Goal: Task Accomplishment & Management: Complete application form

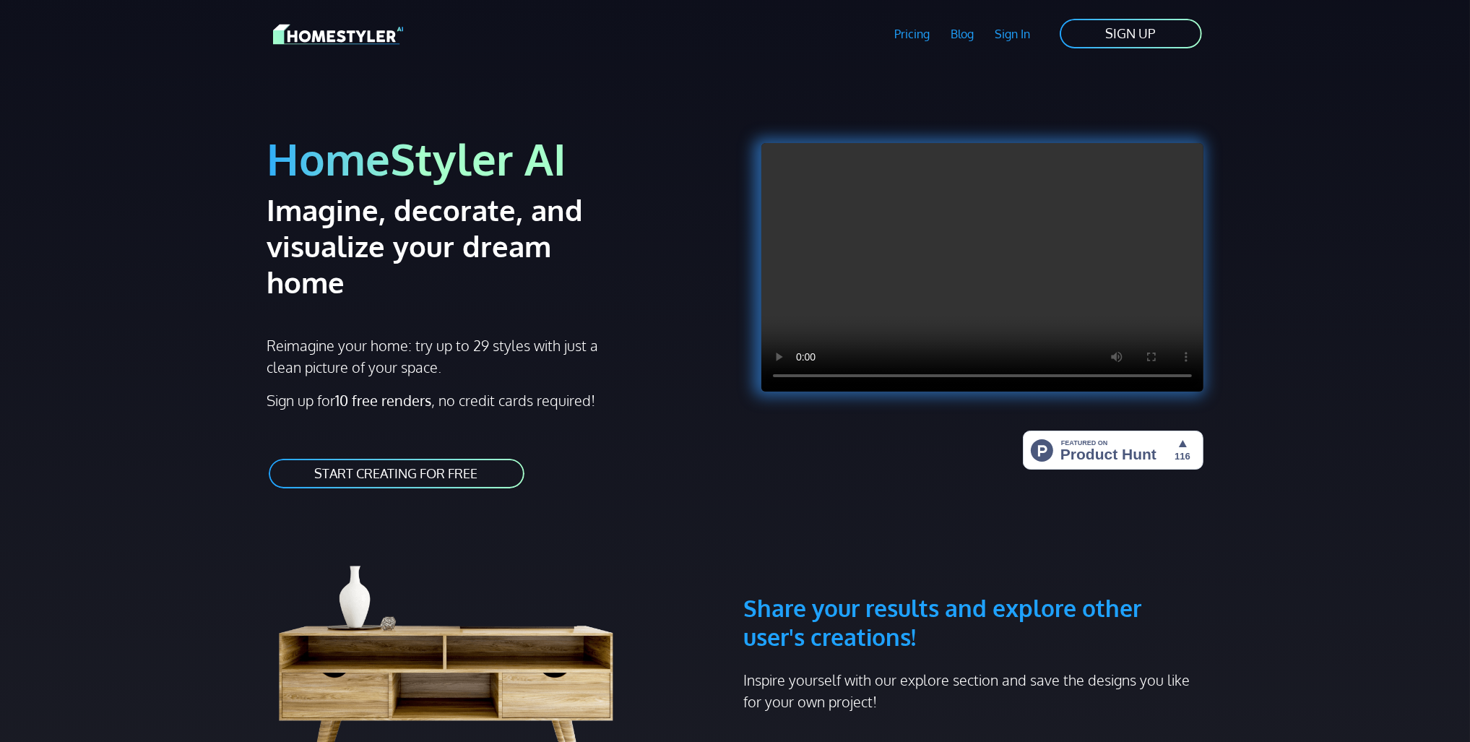
click at [451, 457] on link "START CREATING FOR FREE" at bounding box center [396, 473] width 259 height 33
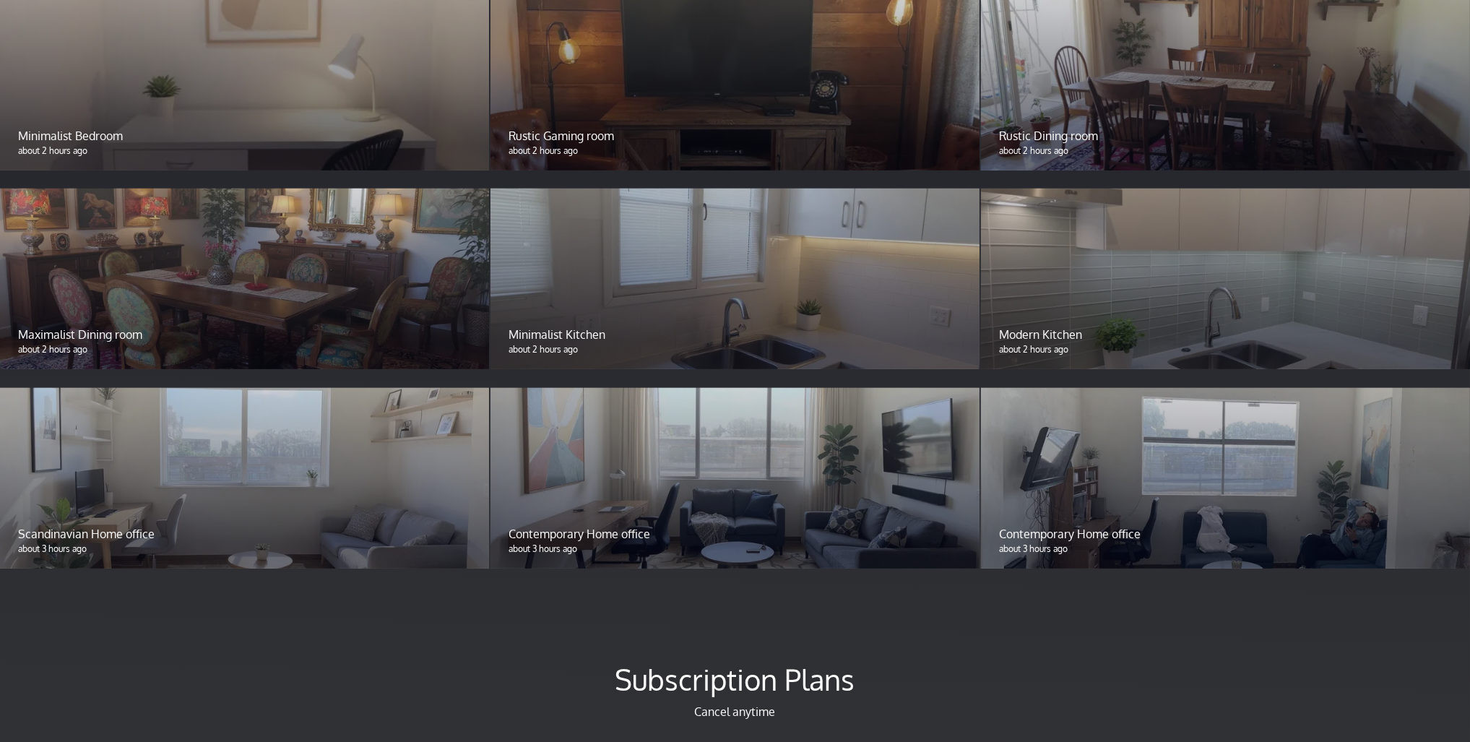
scroll to position [1472, 0]
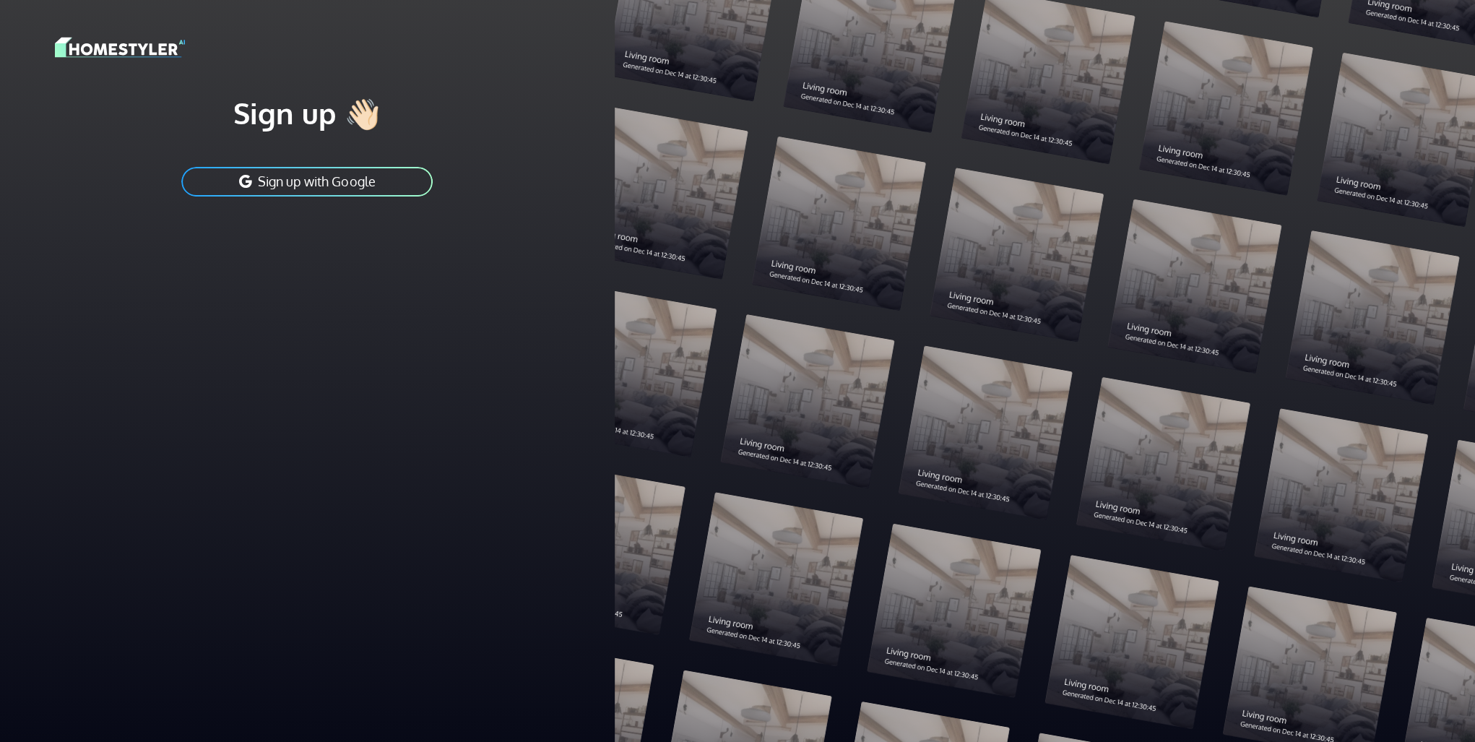
click at [1385, 335] on div at bounding box center [1045, 371] width 861 height 742
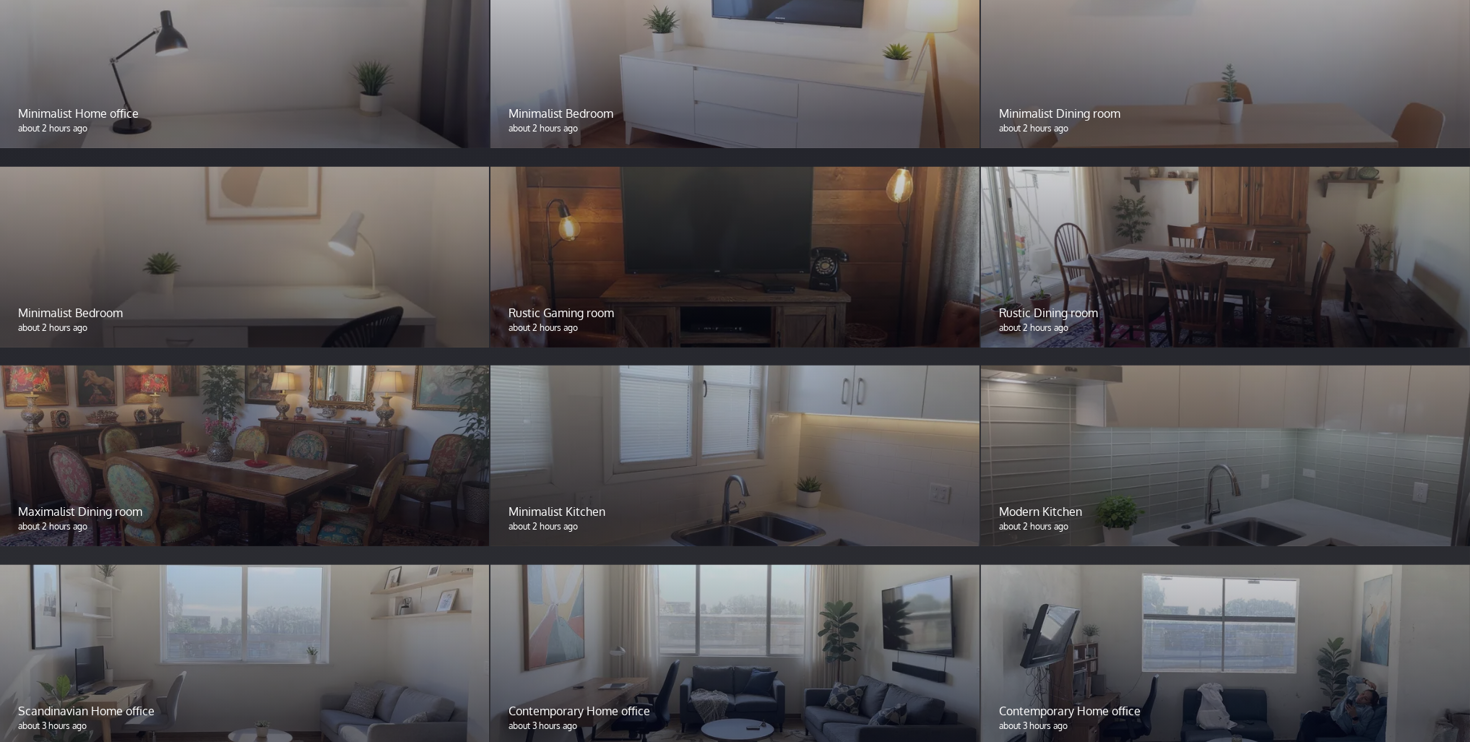
scroll to position [1426, 0]
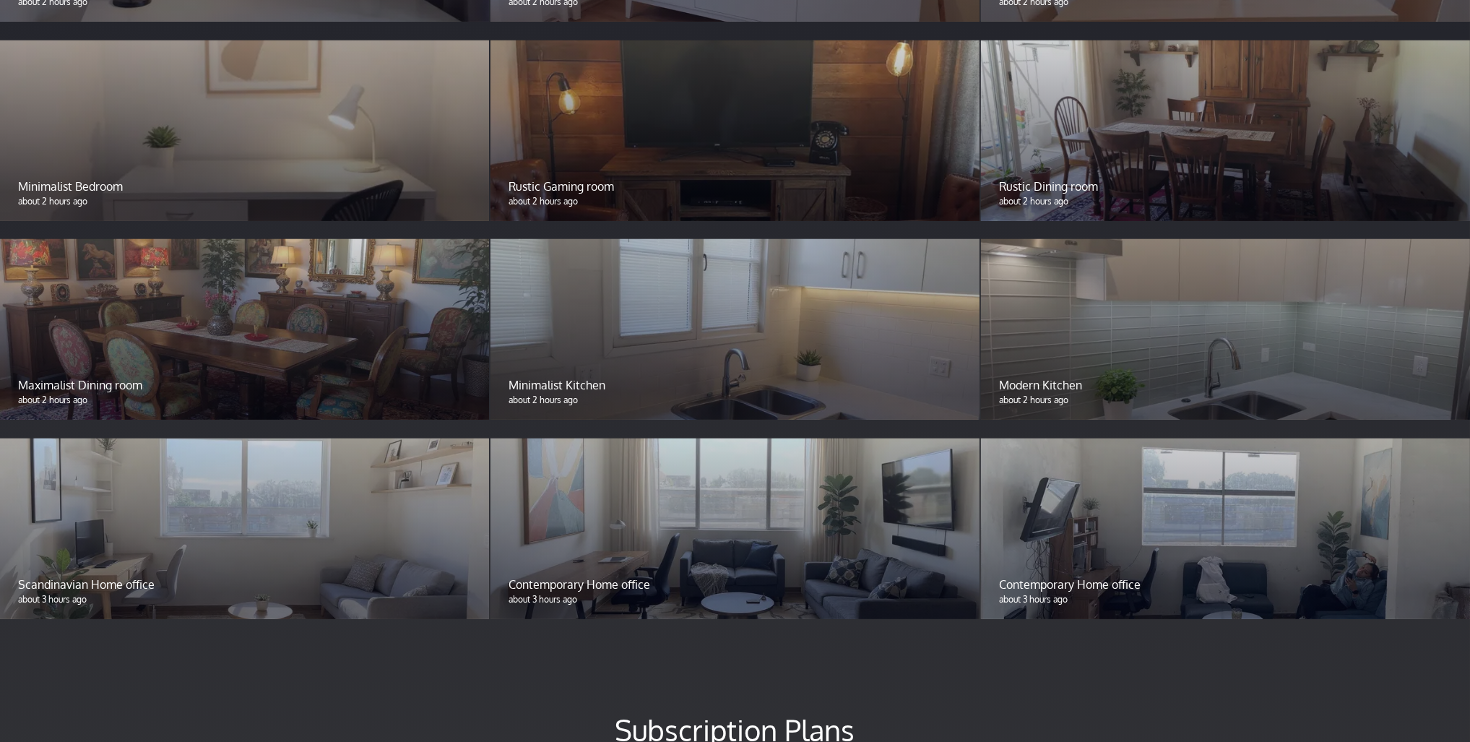
drag, startPoint x: 0, startPoint y: 0, endPoint x: 440, endPoint y: 173, distance: 472.7
